Goal: Information Seeking & Learning: Find contact information

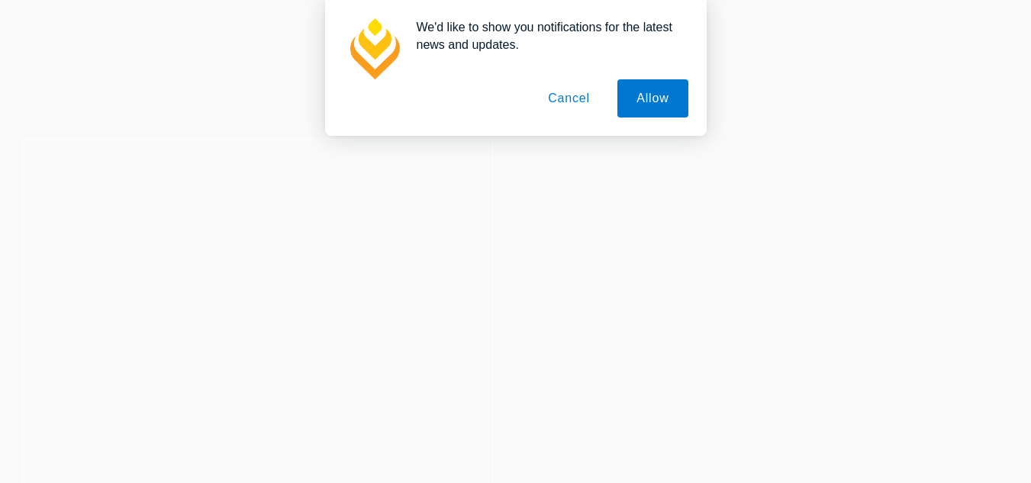
click at [555, 96] on button "Cancel" at bounding box center [569, 98] width 80 height 38
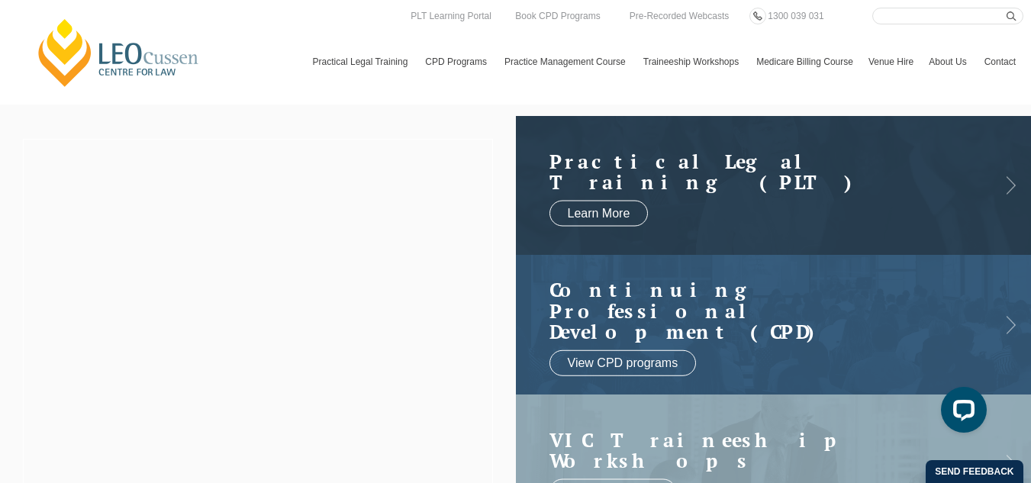
click at [976, 72] on link "Contact" at bounding box center [999, 62] width 47 height 44
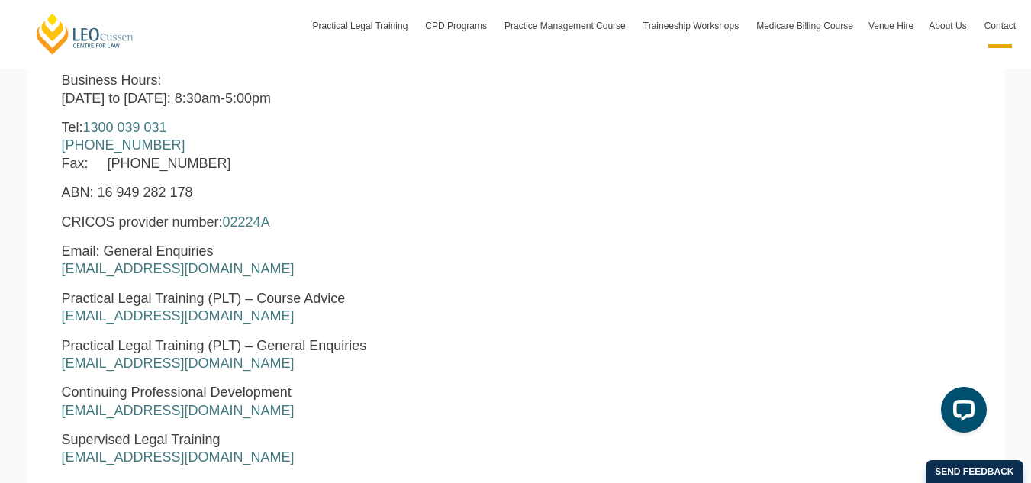
scroll to position [610, 0]
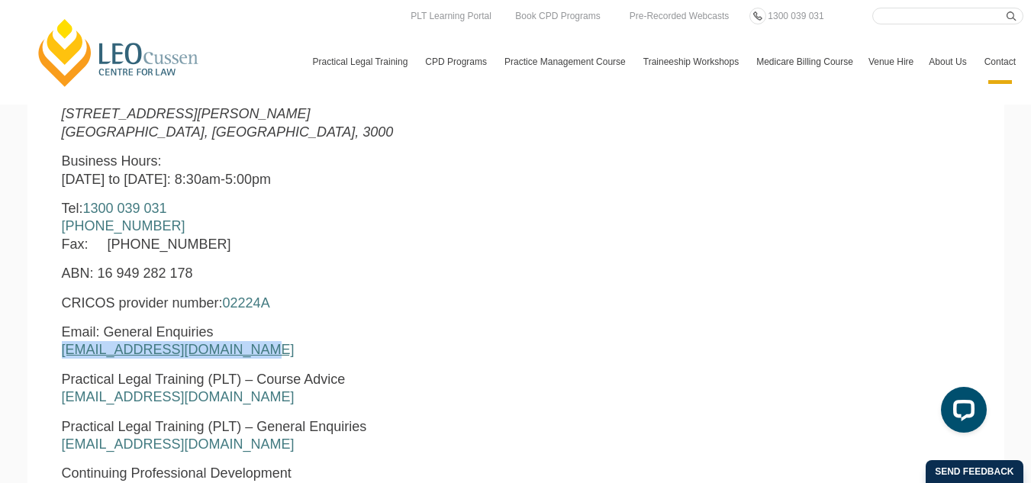
drag, startPoint x: 245, startPoint y: 348, endPoint x: 65, endPoint y: 355, distance: 180.2
click at [65, 355] on p "Email: General Enquiries [EMAIL_ADDRESS][DOMAIN_NAME]" at bounding box center [322, 341] width 520 height 36
copy link "[EMAIL_ADDRESS][DOMAIN_NAME]"
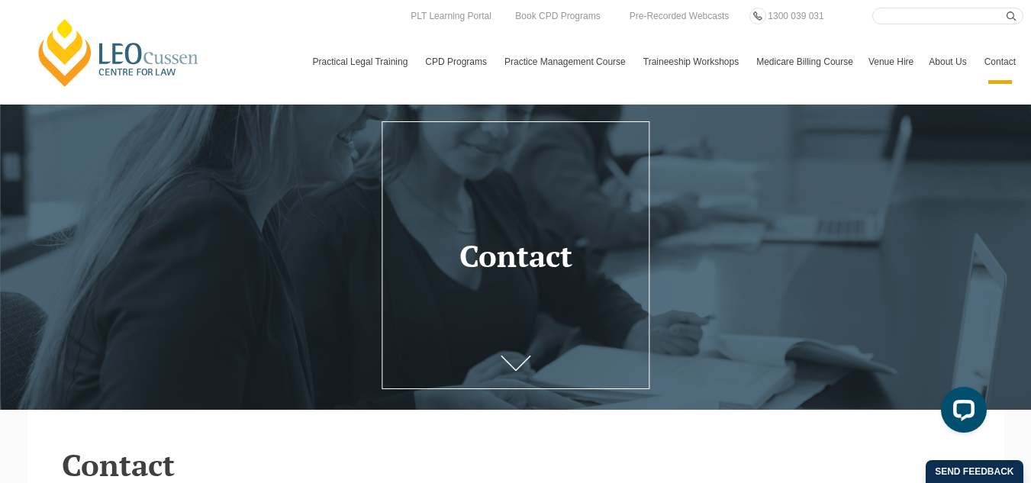
scroll to position [0, 0]
